Goal: Task Accomplishment & Management: Manage account settings

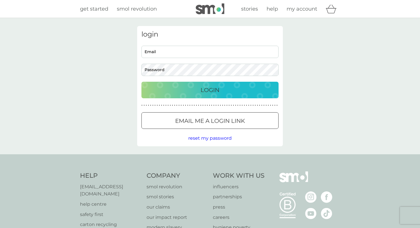
type input "[PERSON_NAME][EMAIL_ADDRESS][PERSON_NAME][PERSON_NAME][DOMAIN_NAME]"
click at [213, 92] on p "Login" at bounding box center [210, 89] width 19 height 9
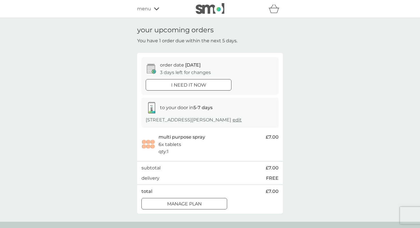
click at [206, 202] on div "Manage plan" at bounding box center [184, 203] width 85 height 7
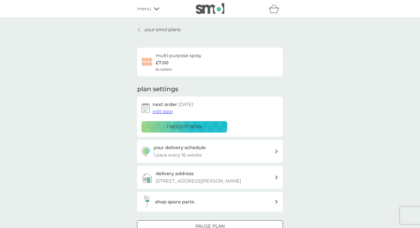
click at [163, 112] on span "edit date" at bounding box center [163, 111] width 20 height 5
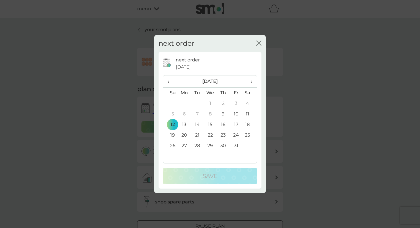
click at [250, 80] on span "›" at bounding box center [250, 81] width 6 height 12
click at [251, 80] on span "›" at bounding box center [250, 81] width 6 height 12
click at [211, 146] on td "31" at bounding box center [210, 146] width 13 height 11
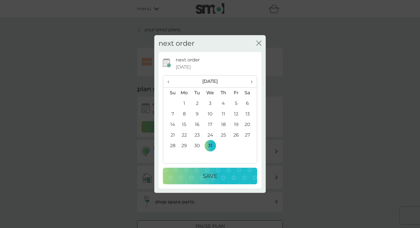
click at [219, 173] on div "Save" at bounding box center [210, 175] width 83 height 9
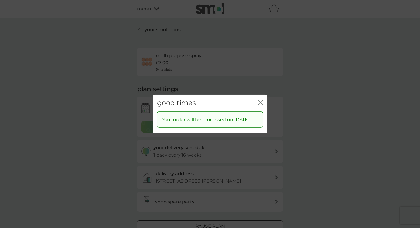
click at [256, 98] on div "good times close" at bounding box center [210, 103] width 114 height 17
click at [260, 95] on div "good times close" at bounding box center [210, 103] width 114 height 17
click at [260, 100] on icon "close" at bounding box center [260, 102] width 5 height 5
